Goal: Find specific page/section: Find specific page/section

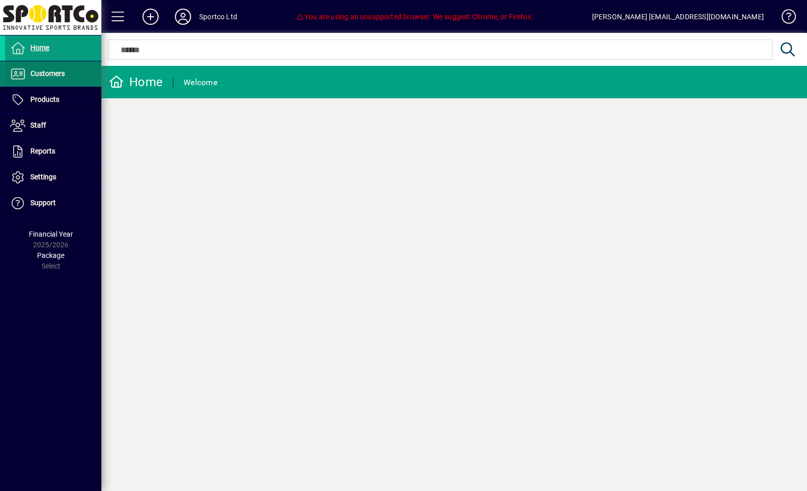
click at [46, 74] on span "Customers" at bounding box center [47, 73] width 34 height 8
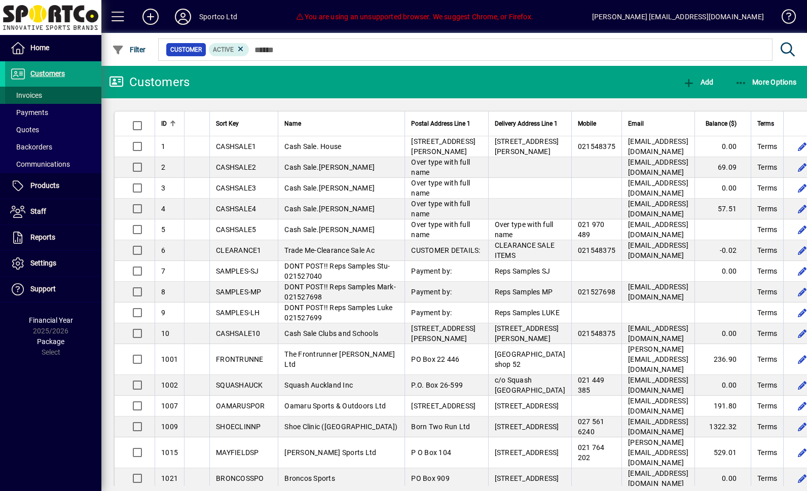
click at [26, 96] on span "Invoices" at bounding box center [26, 95] width 32 height 8
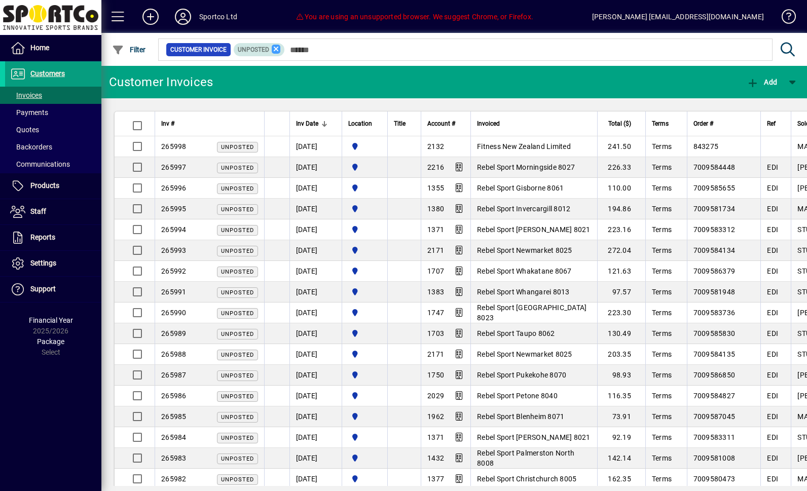
click at [281, 45] on icon at bounding box center [276, 49] width 9 height 9
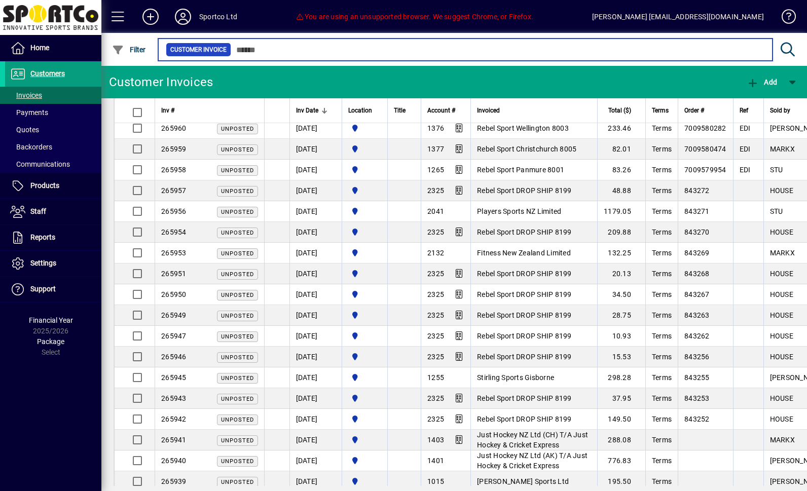
scroll to position [809, 0]
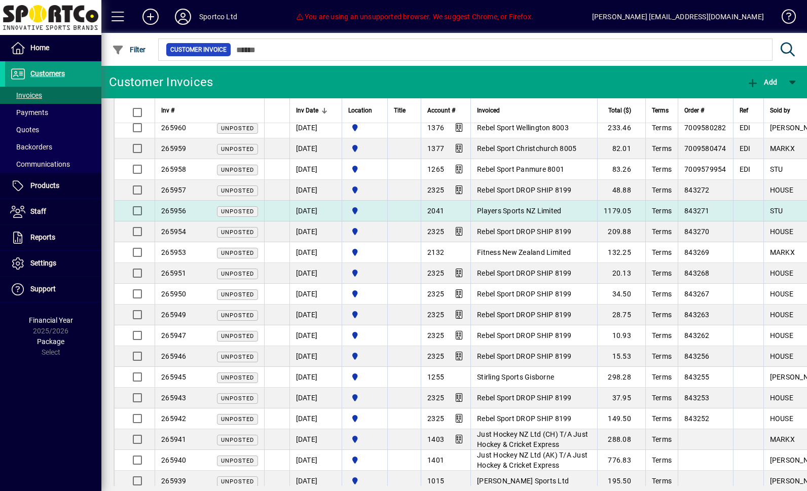
click at [525, 207] on span "Players Sports NZ Limited" at bounding box center [519, 211] width 84 height 8
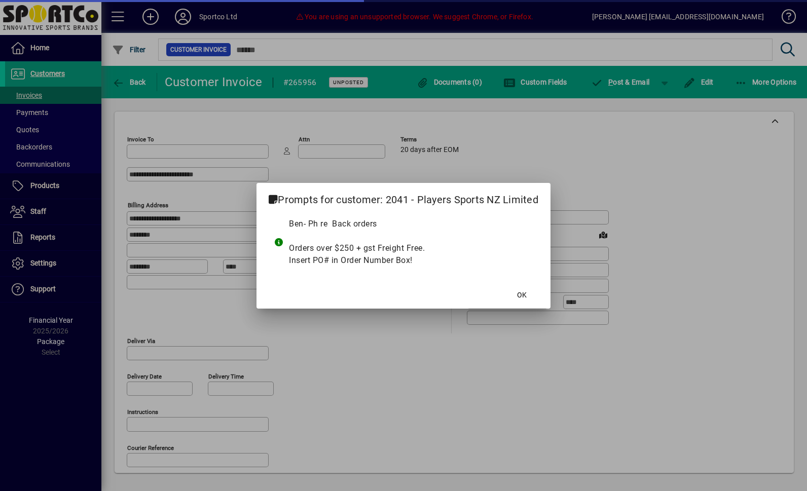
type input "**********"
click at [521, 294] on span "OK" at bounding box center [522, 295] width 10 height 11
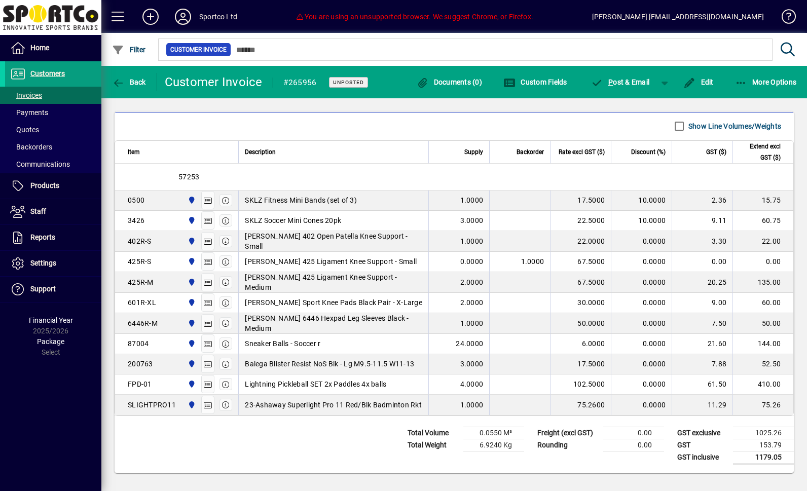
scroll to position [572, 0]
click at [395, 484] on div "**********" at bounding box center [454, 292] width 706 height 388
click at [140, 79] on span "Back" at bounding box center [129, 82] width 34 height 8
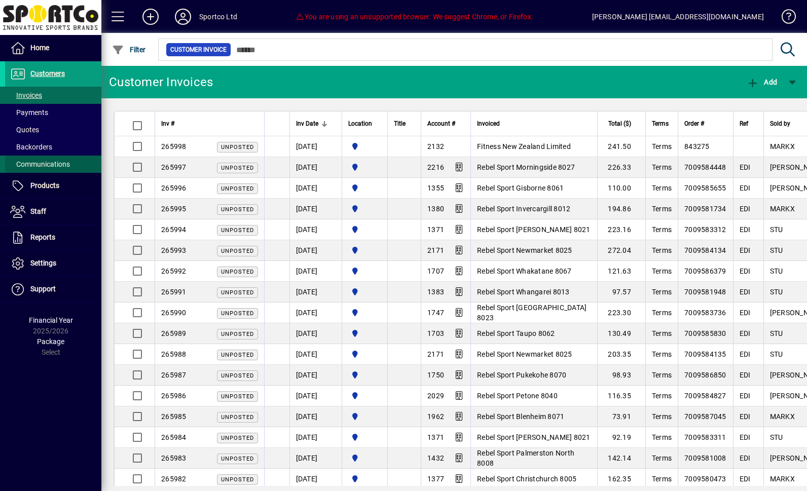
click at [37, 168] on span "Communications" at bounding box center [40, 164] width 60 height 8
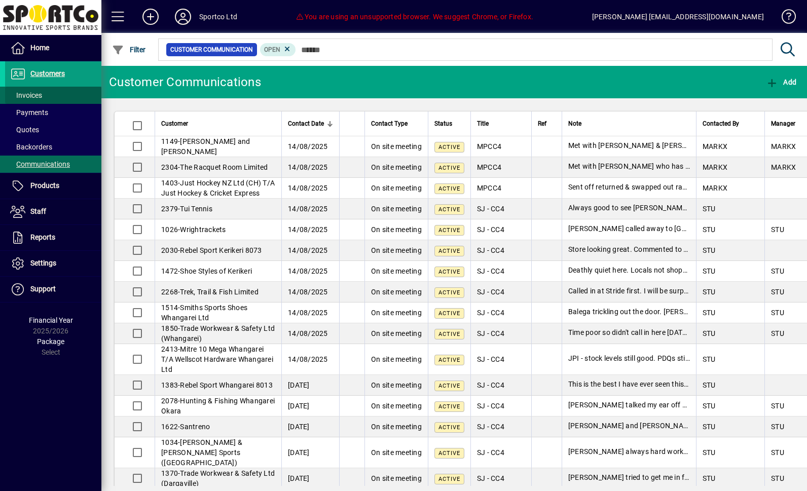
click at [27, 94] on span "Invoices" at bounding box center [26, 95] width 32 height 8
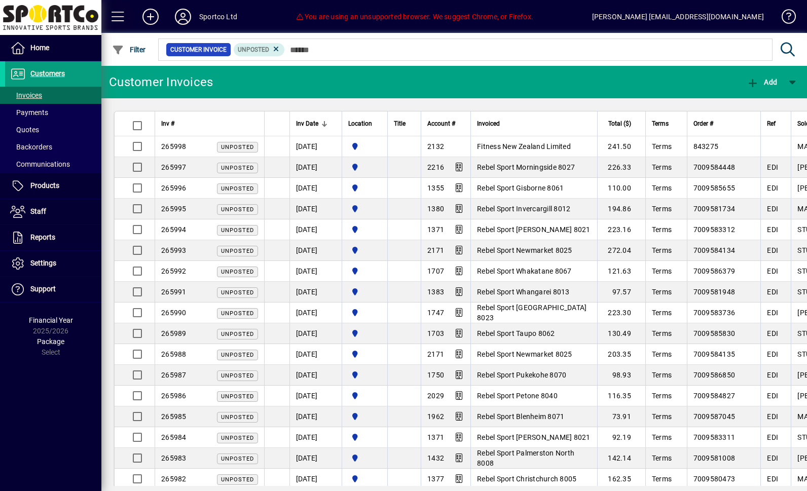
click at [119, 17] on span at bounding box center [118, 17] width 24 height 24
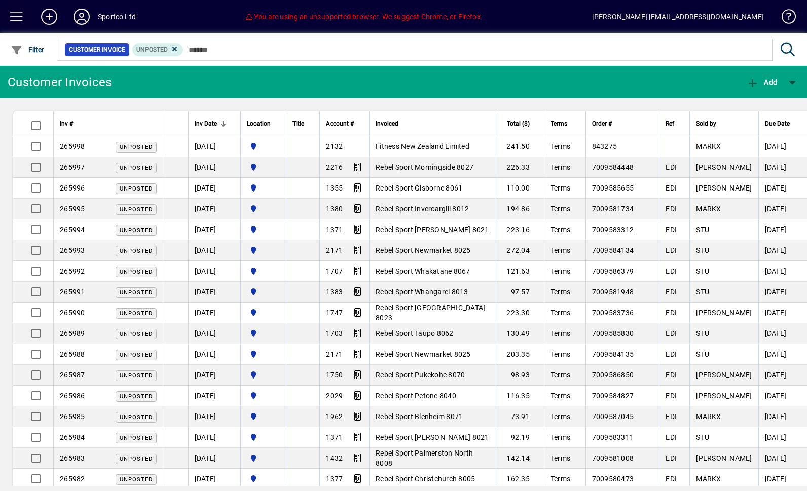
click at [20, 15] on span at bounding box center [17, 17] width 24 height 24
